Goal: Information Seeking & Learning: Check status

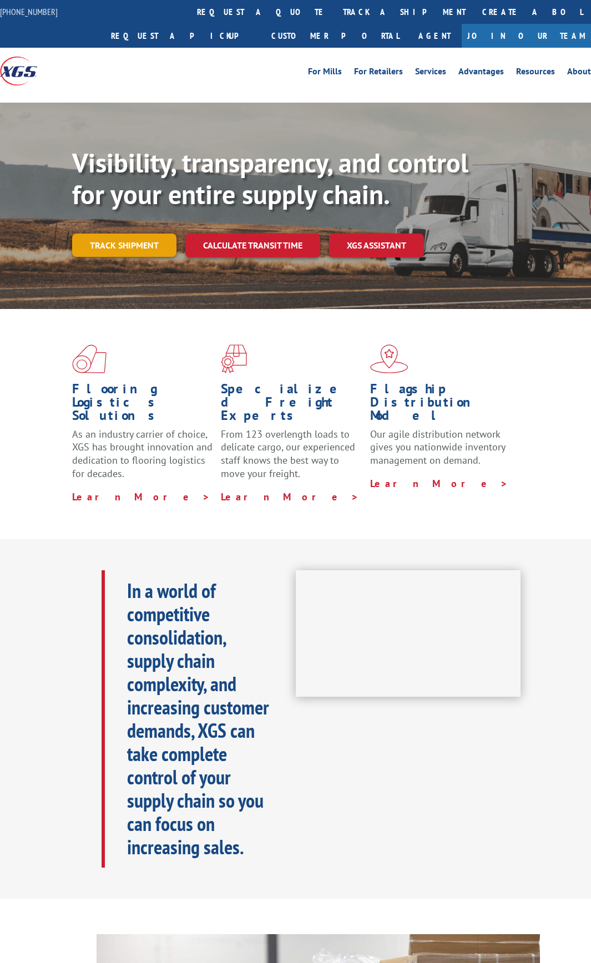
click at [117, 245] on link "Track shipment" at bounding box center [124, 245] width 104 height 23
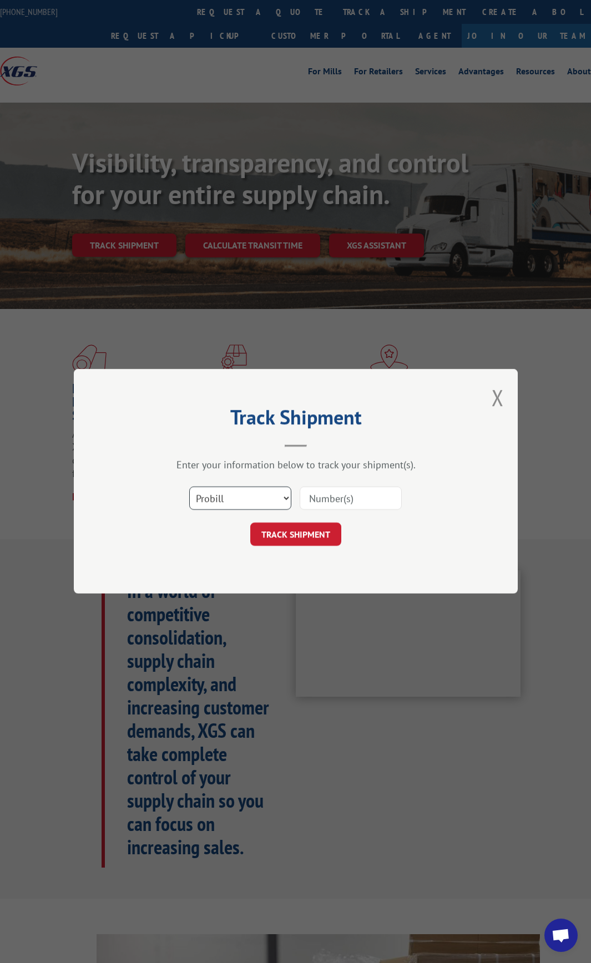
click at [277, 499] on select "Select category... Probill BOL PO" at bounding box center [240, 498] width 102 height 23
select select "bol"
click at [189, 487] on select "Select category... Probill BOL PO" at bounding box center [240, 498] width 102 height 23
click at [340, 502] on input at bounding box center [351, 498] width 102 height 23
paste input "23466081925"
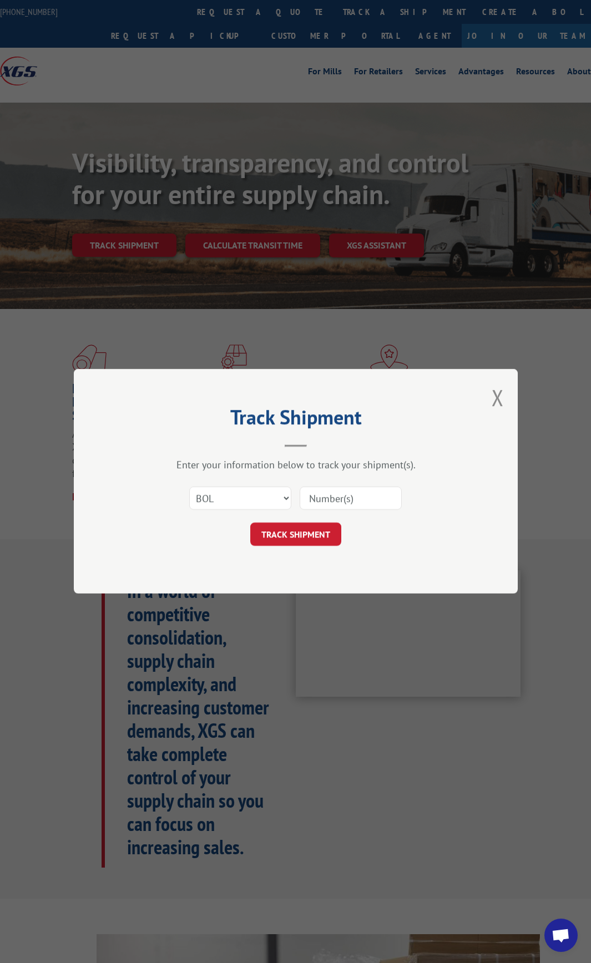
type input "23466081925"
click button "TRACK SHIPMENT" at bounding box center [295, 534] width 91 height 23
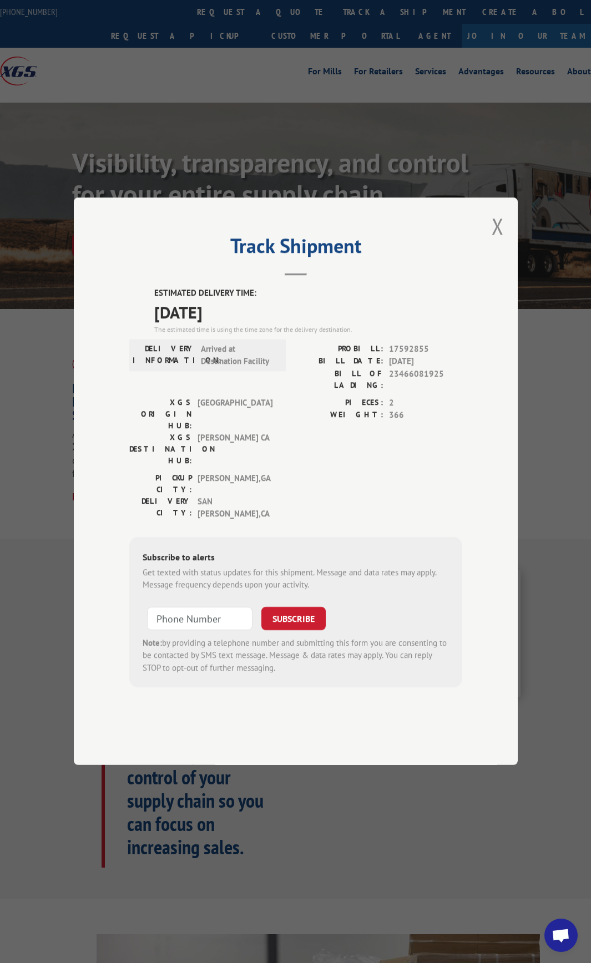
drag, startPoint x: 176, startPoint y: 338, endPoint x: 241, endPoint y: 341, distance: 64.9
click at [241, 325] on span "[DATE]" at bounding box center [308, 312] width 308 height 25
click at [498, 241] on button "Close modal" at bounding box center [498, 225] width 12 height 29
